Goal: Information Seeking & Learning: Learn about a topic

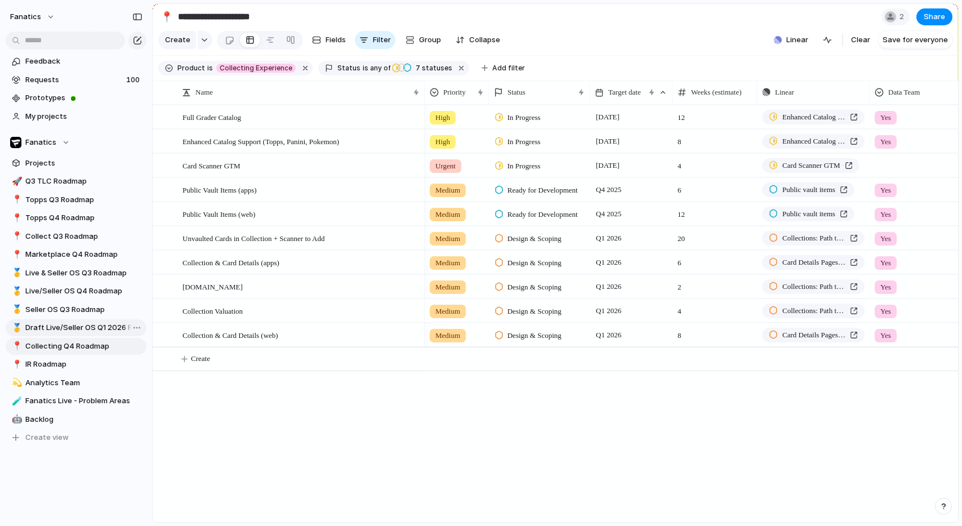
click at [74, 328] on span "Draft Live/Seller OS Q1 2026 Roadmap" at bounding box center [83, 327] width 117 height 11
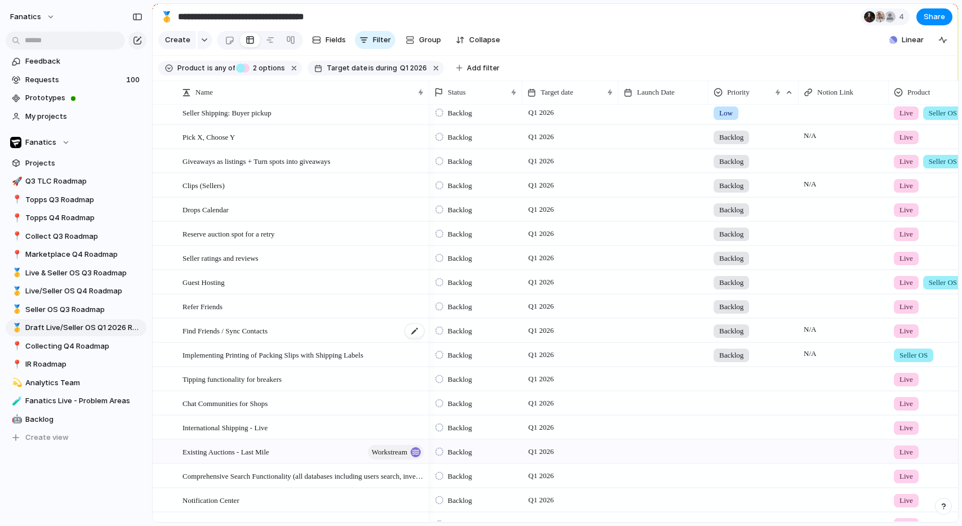
scroll to position [79, 0]
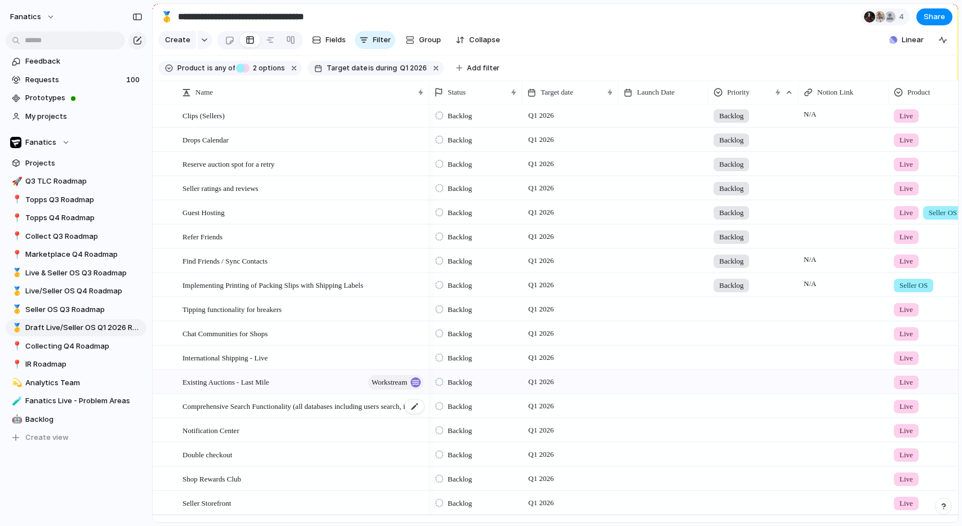
click at [274, 409] on span "Comprehensive Search Functionality (all databases including users search, inven…" at bounding box center [303, 405] width 243 height 13
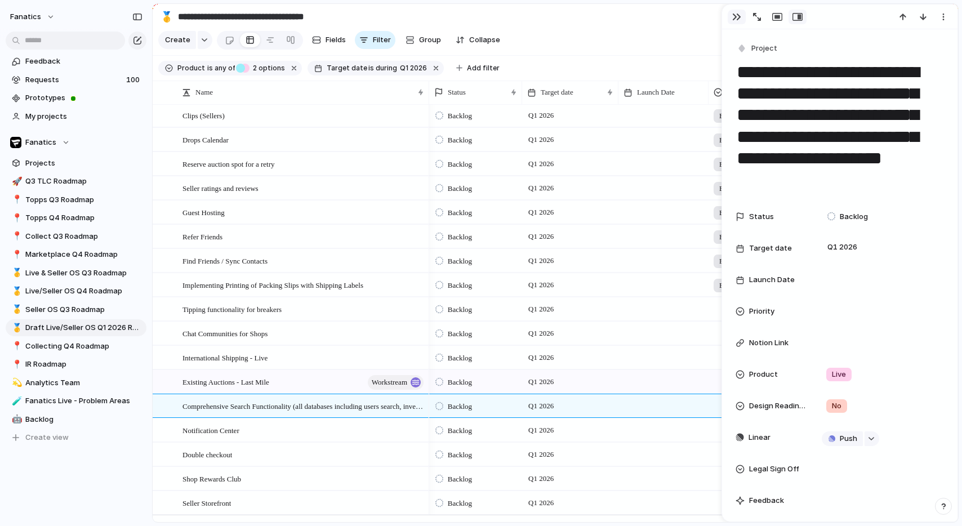
click at [735, 15] on div "button" at bounding box center [736, 16] width 9 height 9
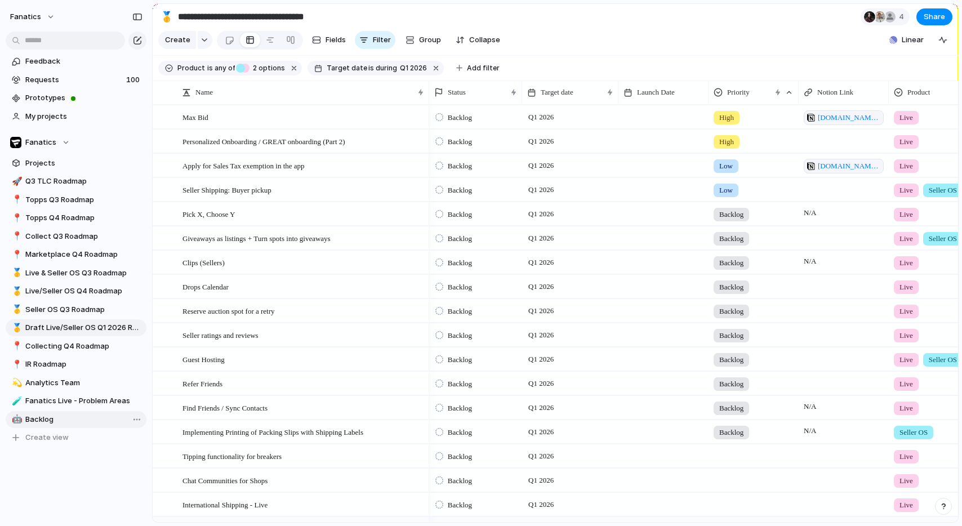
click at [48, 417] on span "Backlog" at bounding box center [83, 419] width 117 height 11
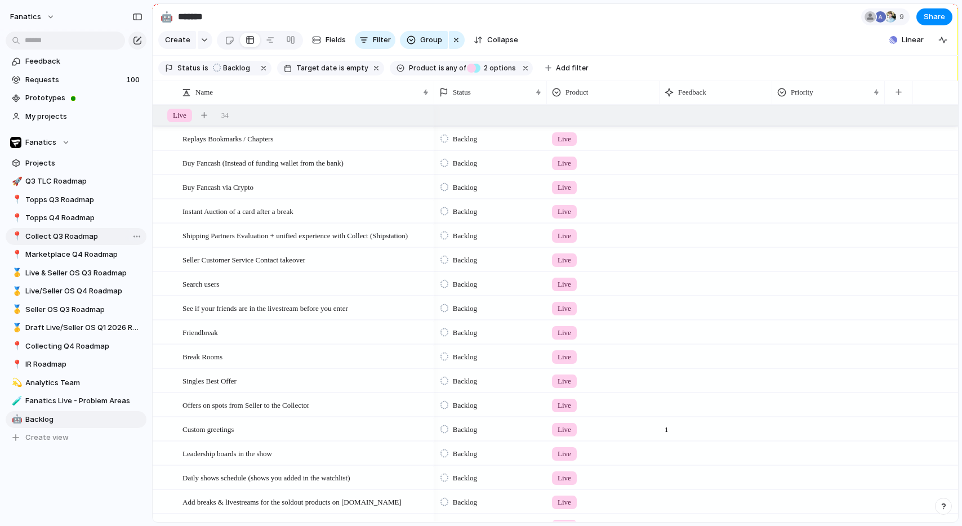
click at [61, 237] on span "Collect Q3 Roadmap" at bounding box center [83, 236] width 117 height 11
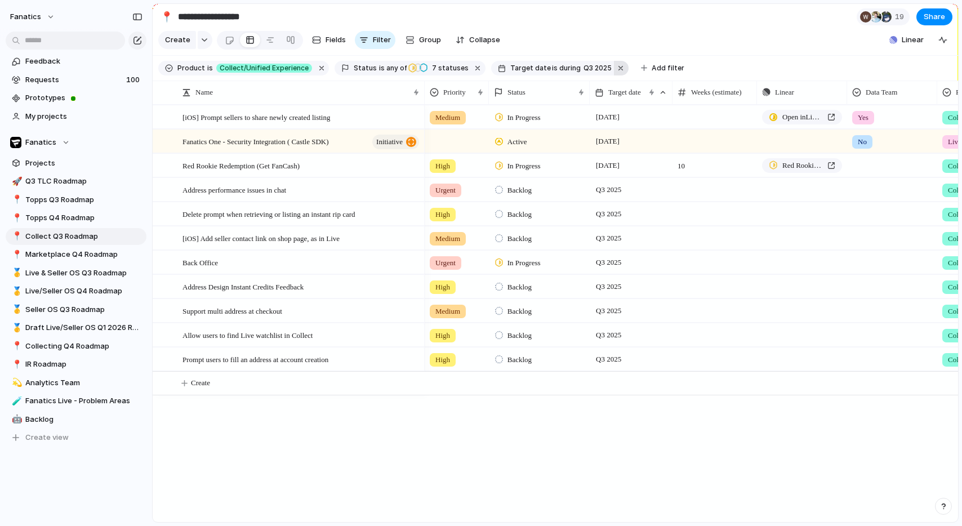
click at [614, 68] on button "button" at bounding box center [621, 68] width 15 height 15
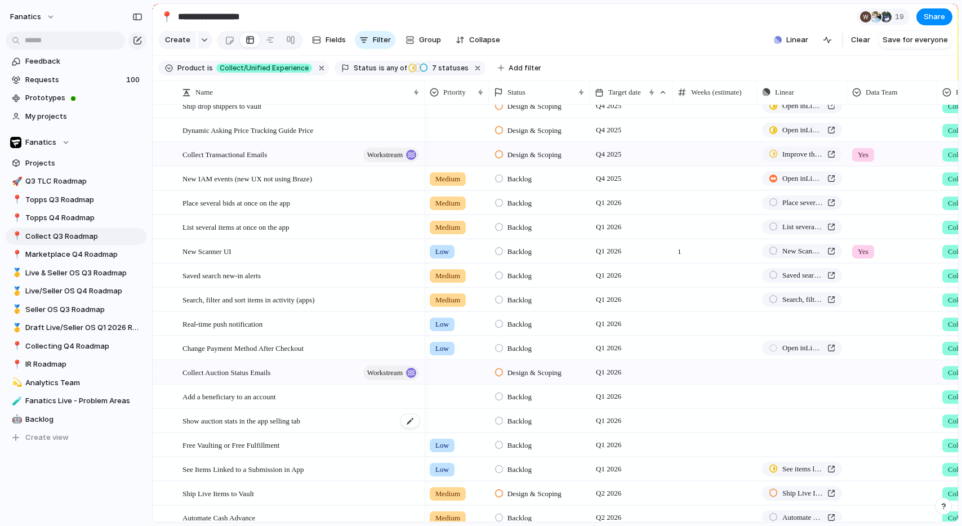
scroll to position [382, 0]
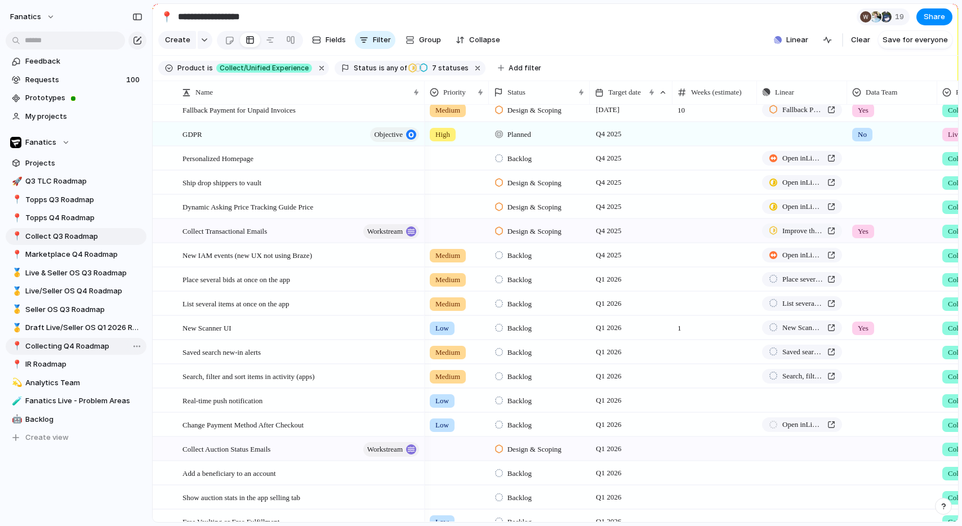
click at [57, 346] on span "Collecting Q4 Roadmap" at bounding box center [83, 346] width 117 height 11
type input "**********"
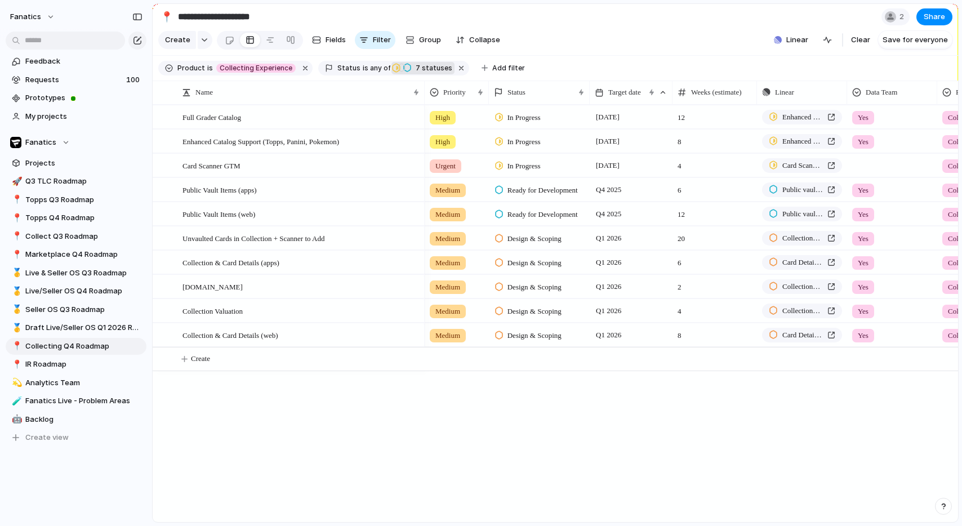
click at [427, 65] on span "7 statuses" at bounding box center [432, 68] width 40 height 10
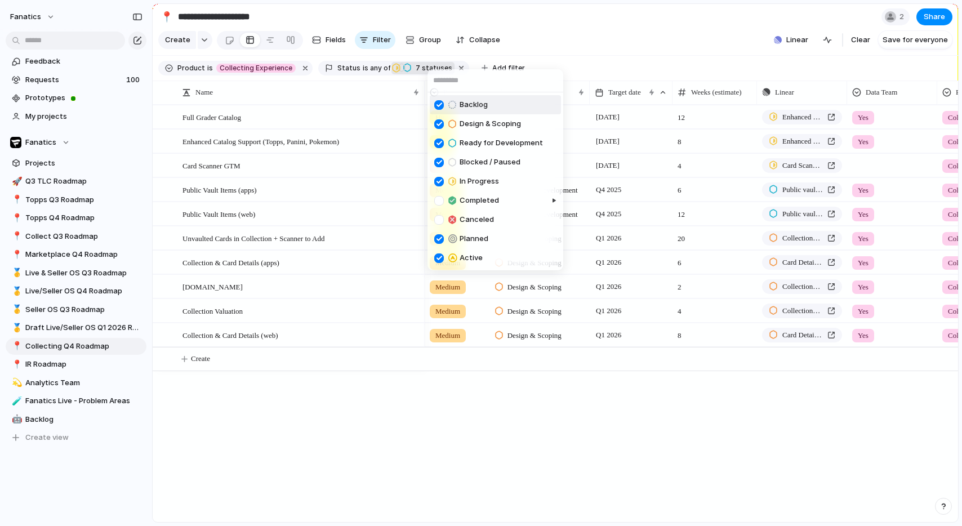
click at [553, 49] on div "Backlog Design & Scoping Ready for Development Blocked / Paused In Progress Com…" at bounding box center [481, 263] width 962 height 526
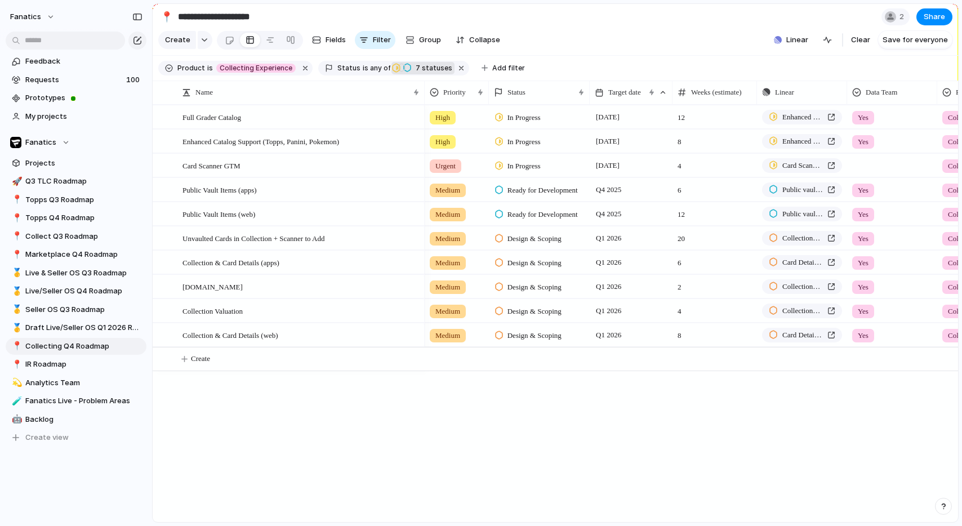
click at [244, 435] on div "Full Grader Catalog Enhanced Catalog Support (Topps, Panini, Pokemon) Card Scan…" at bounding box center [555, 313] width 805 height 417
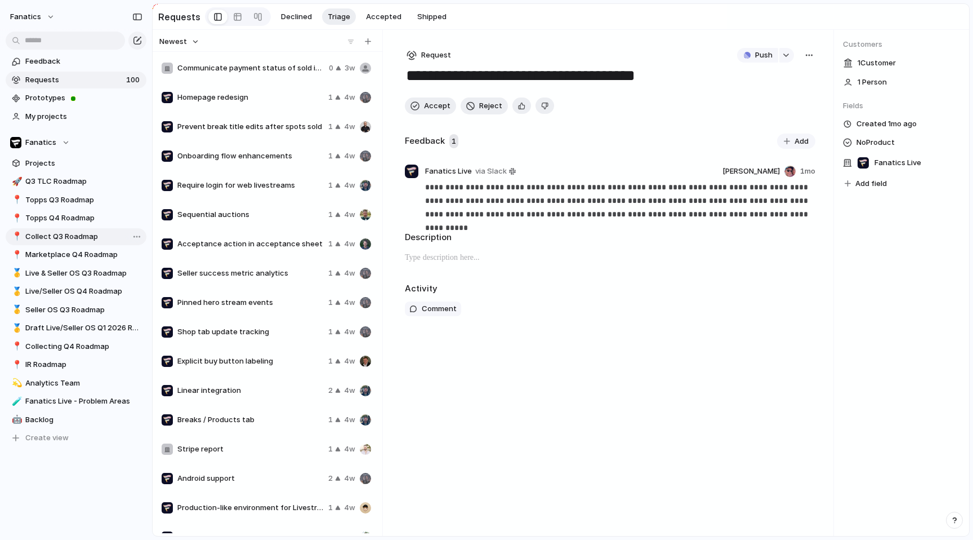
click at [104, 243] on link "📍 Collect Q3 Roadmap" at bounding box center [76, 236] width 141 height 17
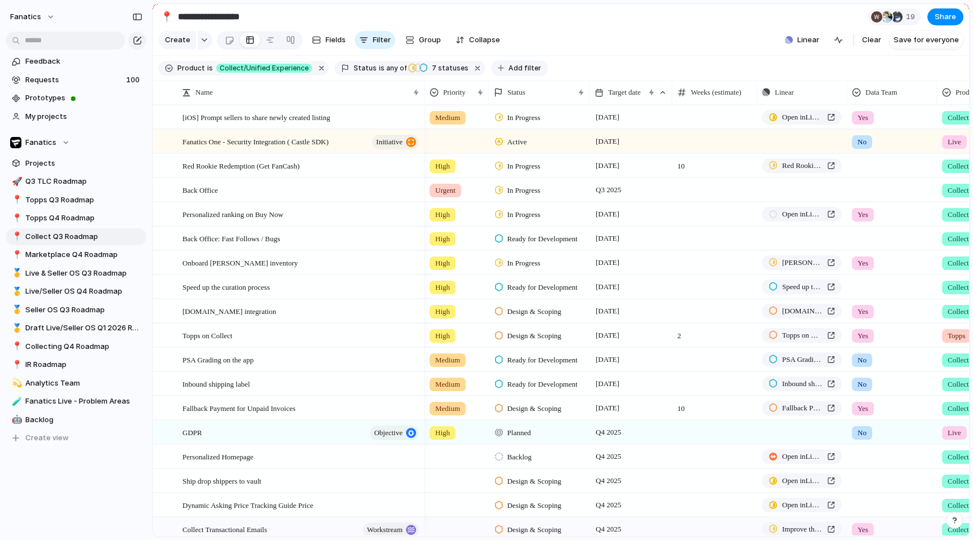
click at [509, 69] on span "Add filter" at bounding box center [525, 68] width 33 height 10
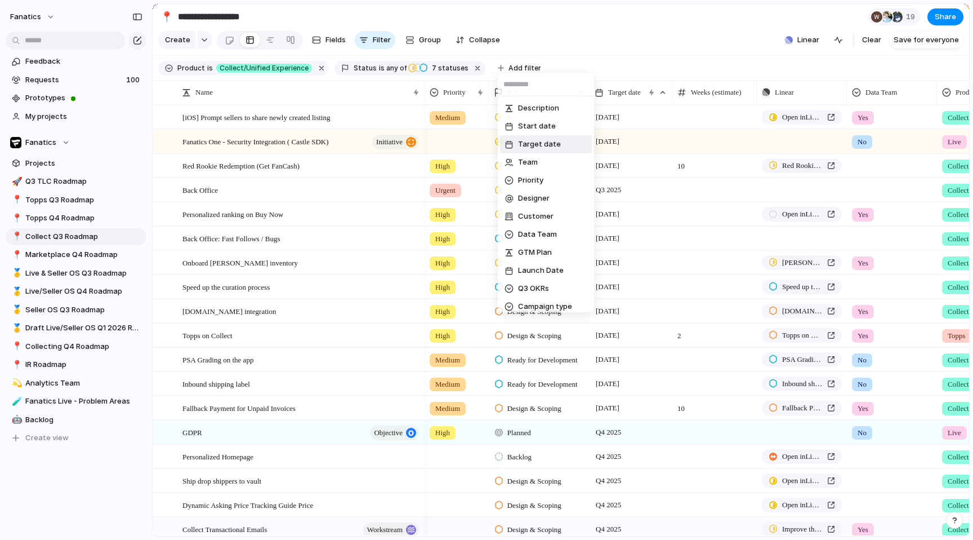
click at [519, 141] on span "Target date" at bounding box center [539, 144] width 43 height 11
click at [528, 185] on li "range" at bounding box center [546, 180] width 92 height 18
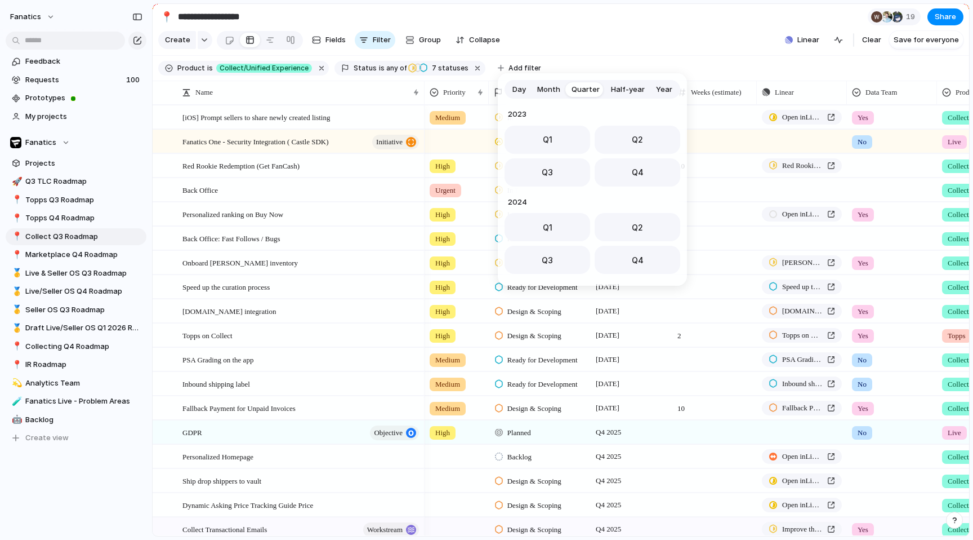
scroll to position [179, 0]
click at [554, 223] on button "Q1" at bounding box center [548, 224] width 86 height 28
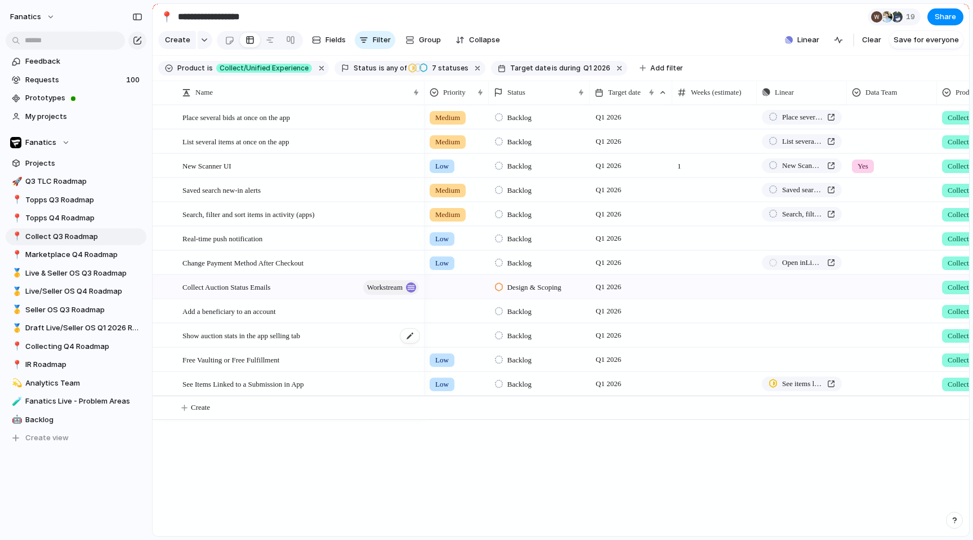
click at [259, 340] on span "Show auction stats in the app selling tab" at bounding box center [241, 334] width 118 height 13
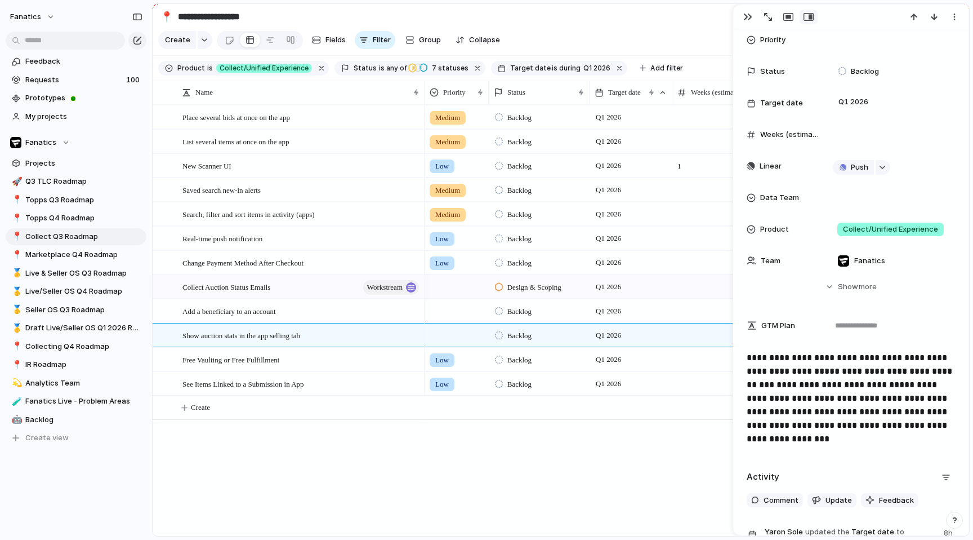
scroll to position [99, 0]
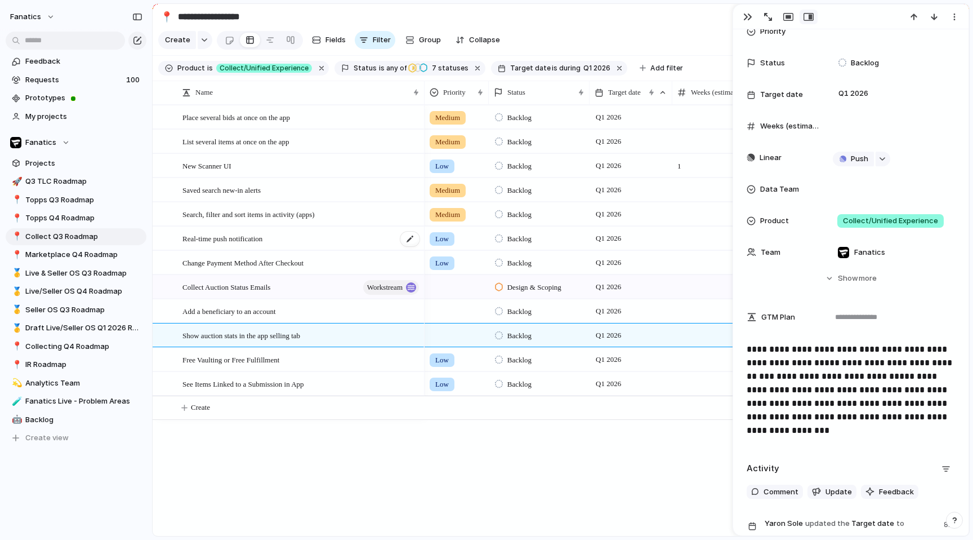
click at [262, 232] on span "Real-time push notification" at bounding box center [222, 237] width 80 height 13
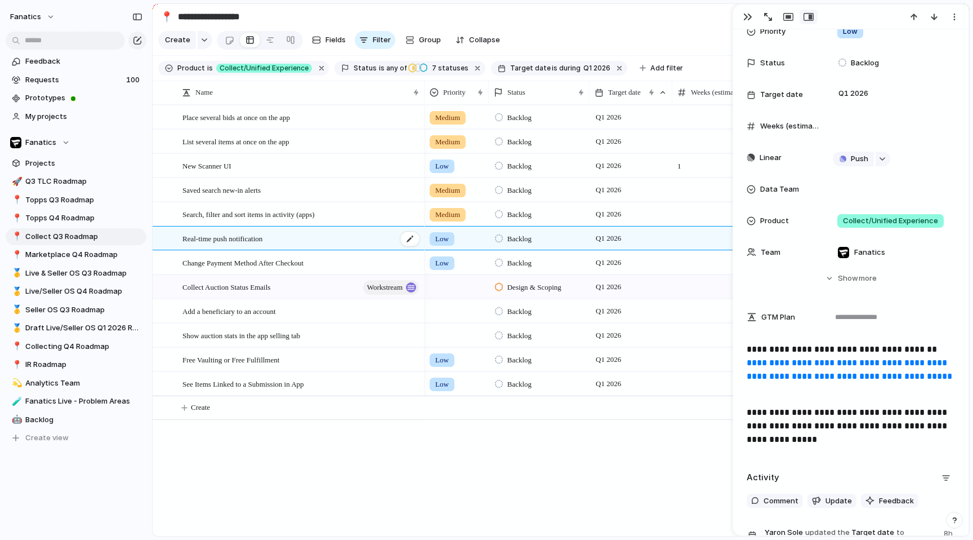
click at [251, 234] on span "Real-time push notification" at bounding box center [222, 237] width 80 height 13
